Goal: Transaction & Acquisition: Purchase product/service

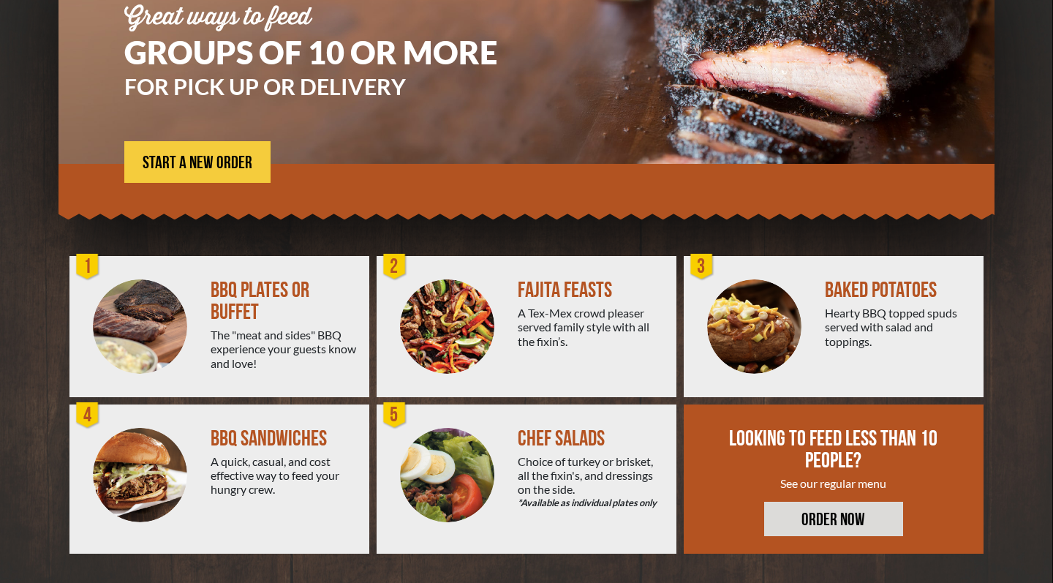
scroll to position [187, 0]
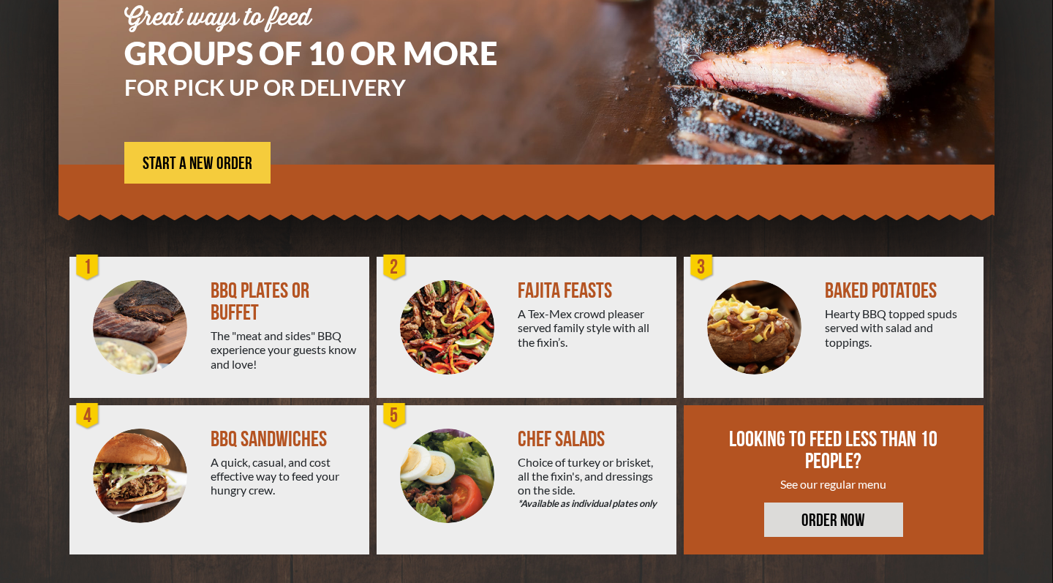
click at [473, 304] on img at bounding box center [447, 327] width 94 height 94
click at [587, 290] on div "FAJITA FEASTS" at bounding box center [591, 291] width 147 height 22
click at [576, 332] on div "A Tex-Mex crowd pleaser served family style with all the fixin’s." at bounding box center [591, 328] width 147 height 42
click at [161, 168] on span "START A NEW ORDER" at bounding box center [198, 164] width 110 height 18
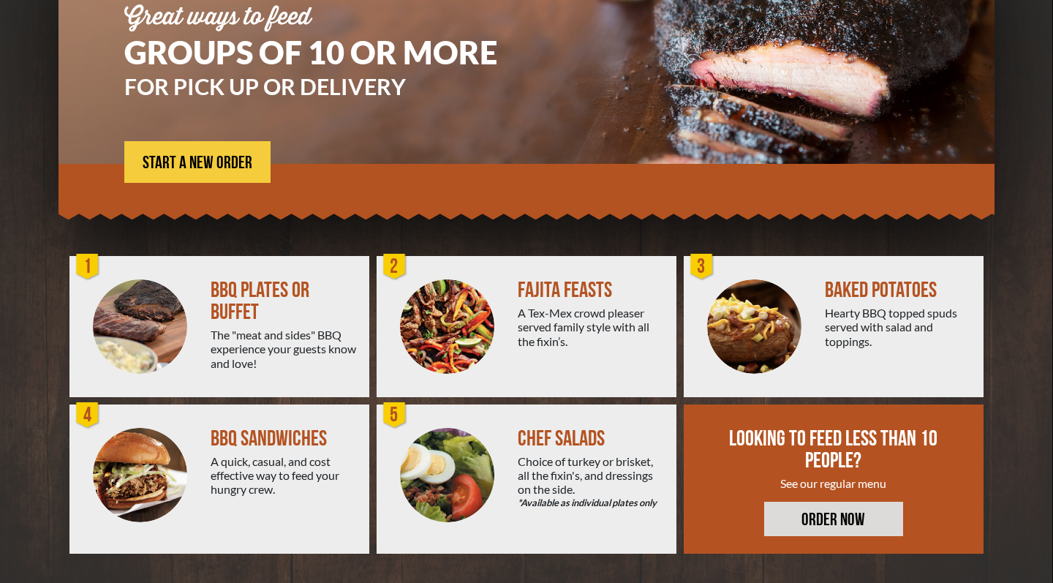
scroll to position [187, 0]
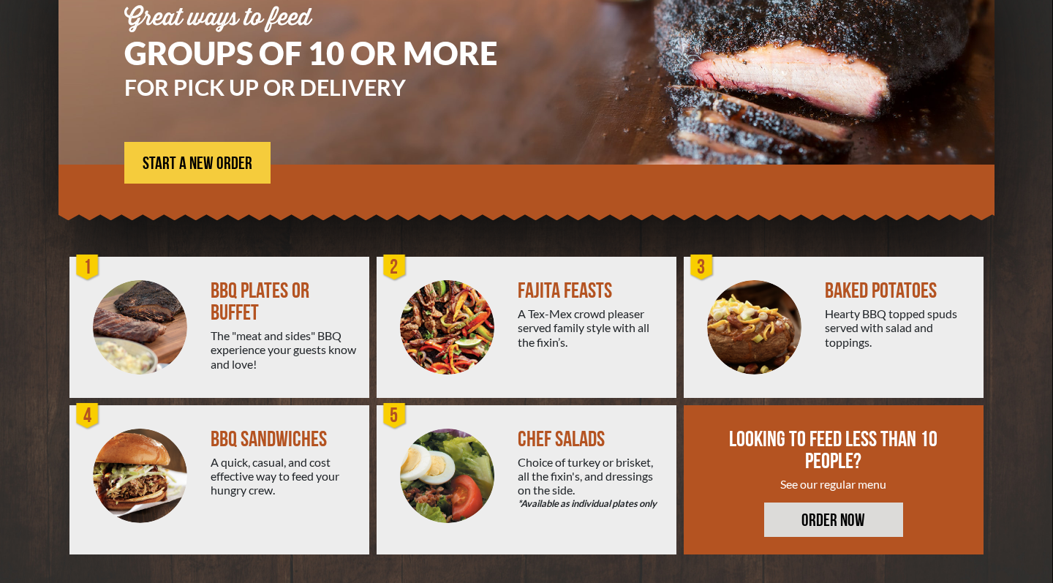
click at [838, 535] on link "ORDER NOW" at bounding box center [834, 520] width 139 height 34
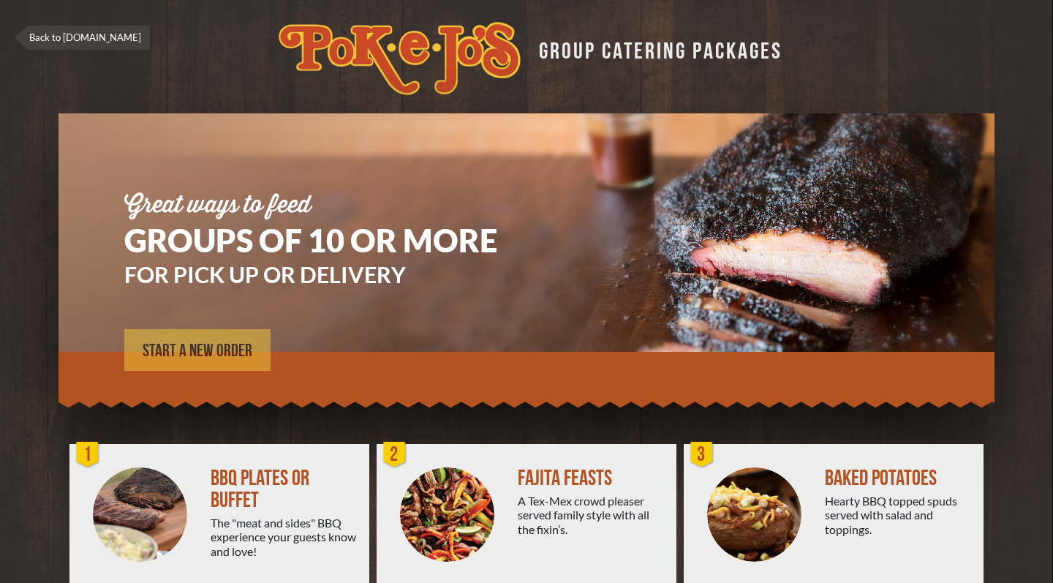
click at [200, 348] on span "START A NEW ORDER" at bounding box center [198, 351] width 110 height 18
